Goal: Download file/media

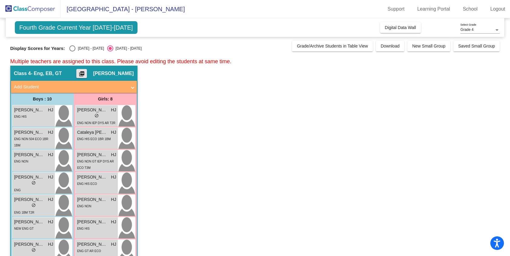
click at [85, 73] on mat-icon "picture_as_pdf" at bounding box center [81, 75] width 7 height 8
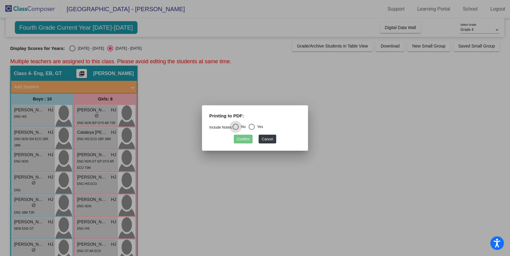
click at [253, 128] on div "Select an option" at bounding box center [252, 127] width 6 height 6
click at [252, 130] on input "Yes" at bounding box center [251, 130] width 0 height 0
radio input "true"
click at [245, 139] on button "Confirm" at bounding box center [243, 139] width 19 height 9
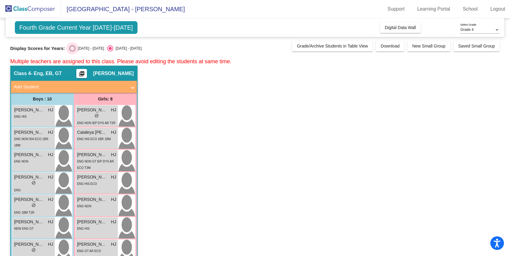
click at [73, 49] on div "Select an option" at bounding box center [72, 48] width 6 height 6
click at [72, 51] on input "[DATE] - [DATE]" at bounding box center [72, 51] width 0 height 0
radio input "true"
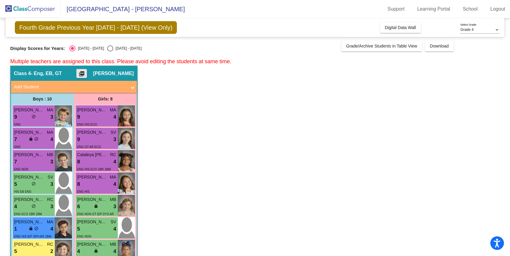
click at [87, 71] on button "picture_as_pdf" at bounding box center [81, 73] width 11 height 9
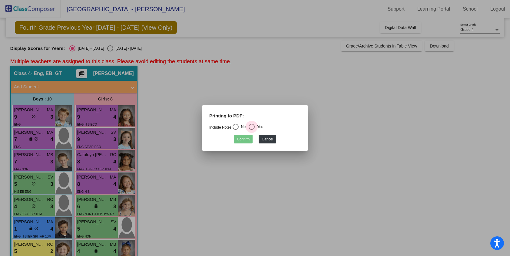
click at [255, 127] on div "Select an option" at bounding box center [252, 127] width 6 height 6
click at [252, 130] on input "Yes" at bounding box center [251, 130] width 0 height 0
radio input "true"
click at [243, 139] on button "Confirm" at bounding box center [243, 139] width 19 height 9
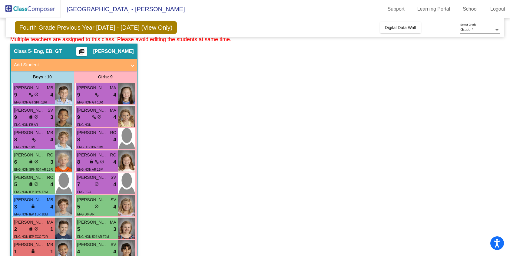
scroll to position [304, 0]
